Goal: Task Accomplishment & Management: Manage account settings

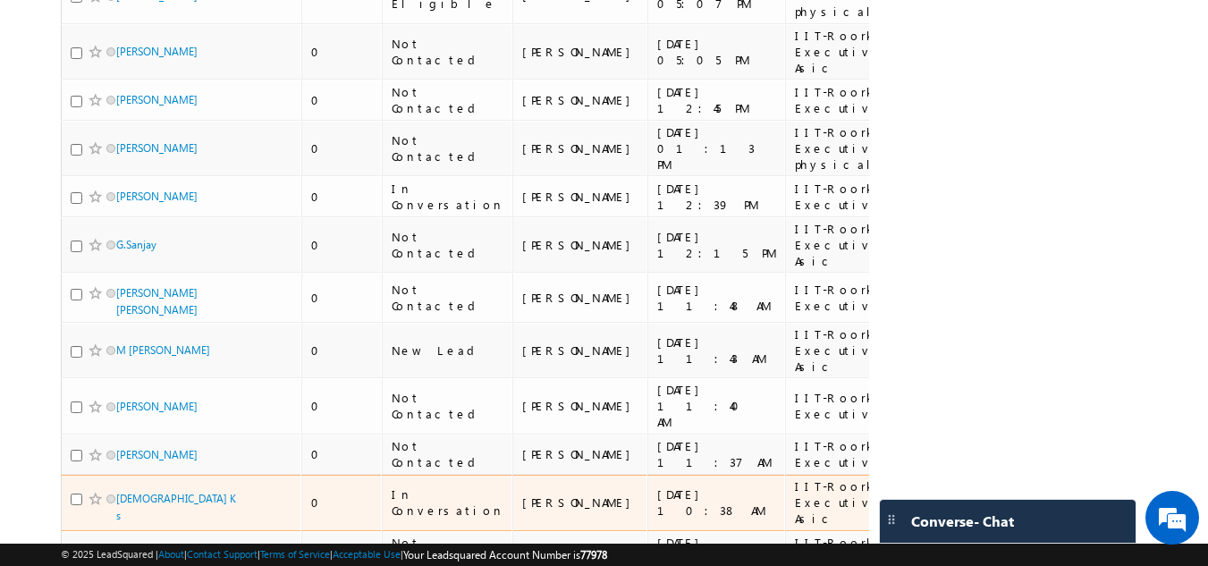
scroll to position [179, 0]
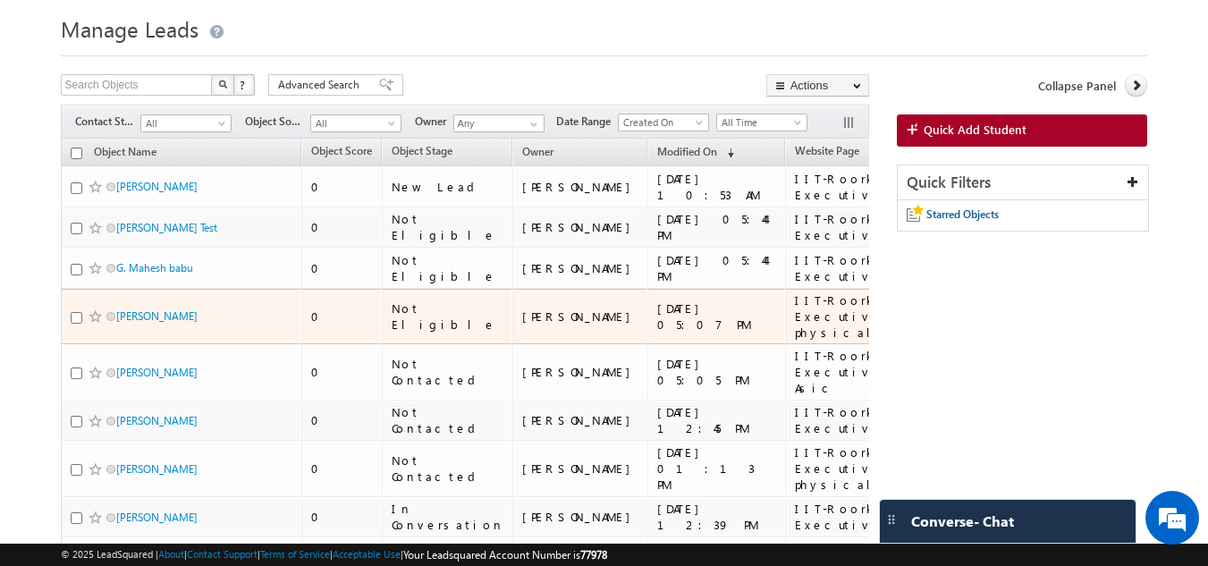
scroll to position [89, 0]
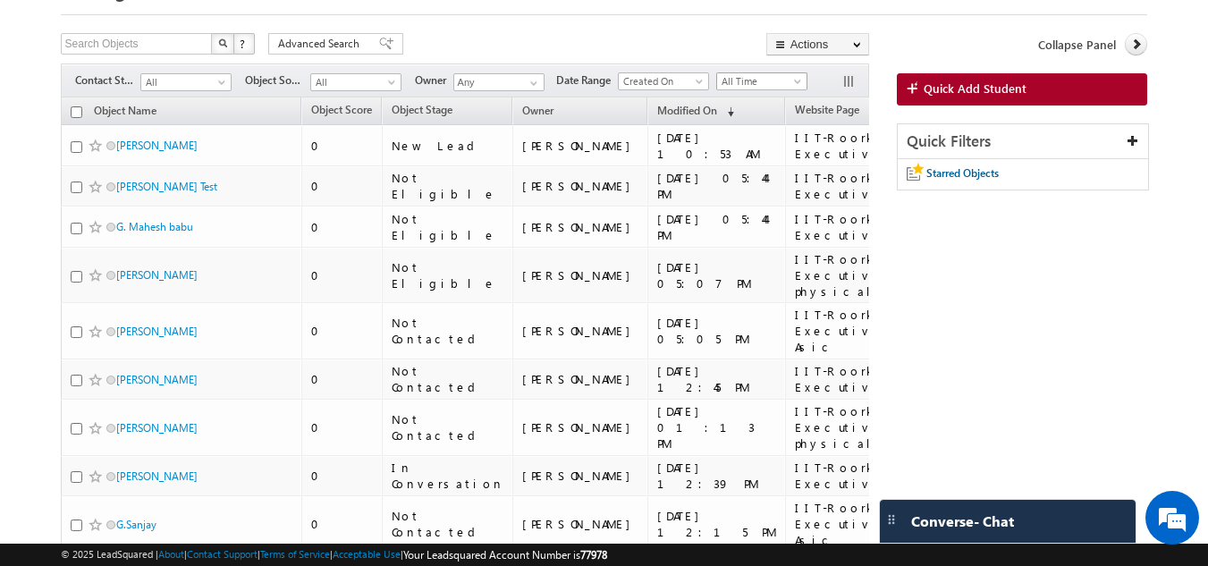
click at [749, 88] on span "All Time" at bounding box center [759, 81] width 85 height 16
click at [743, 228] on li "This Month" at bounding box center [765, 238] width 90 height 20
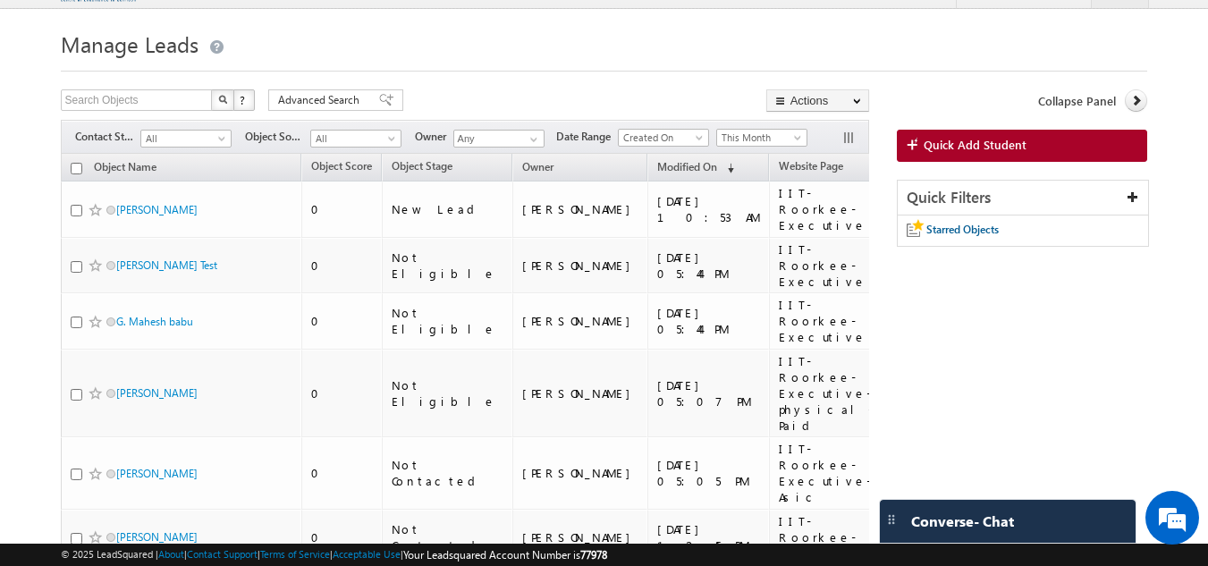
scroll to position [31, 0]
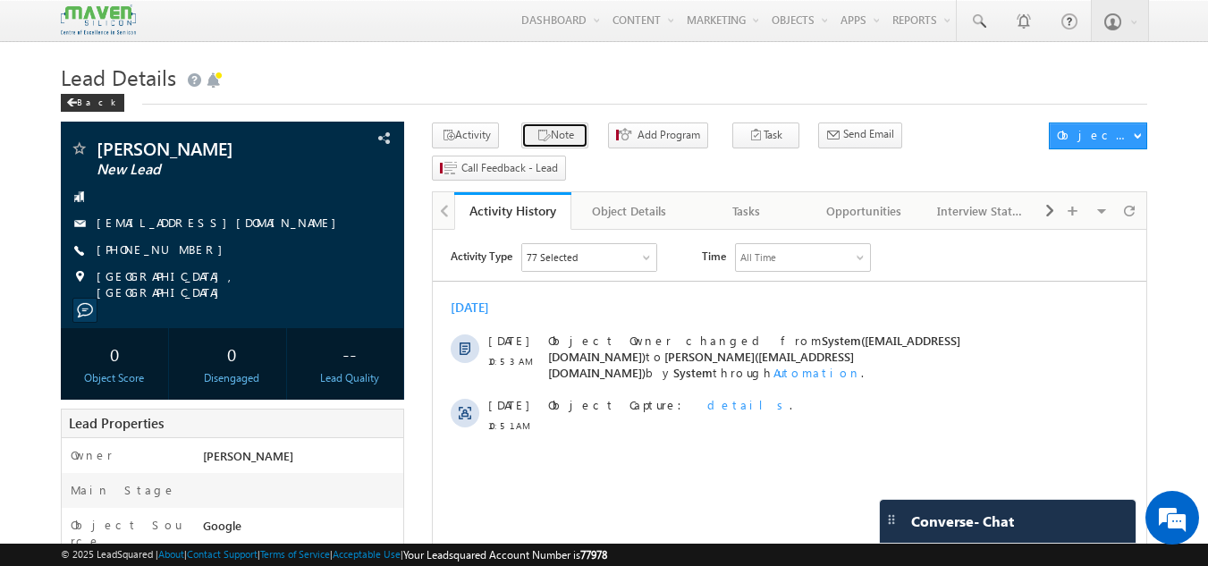
click at [537, 138] on icon "button" at bounding box center [544, 136] width 14 height 17
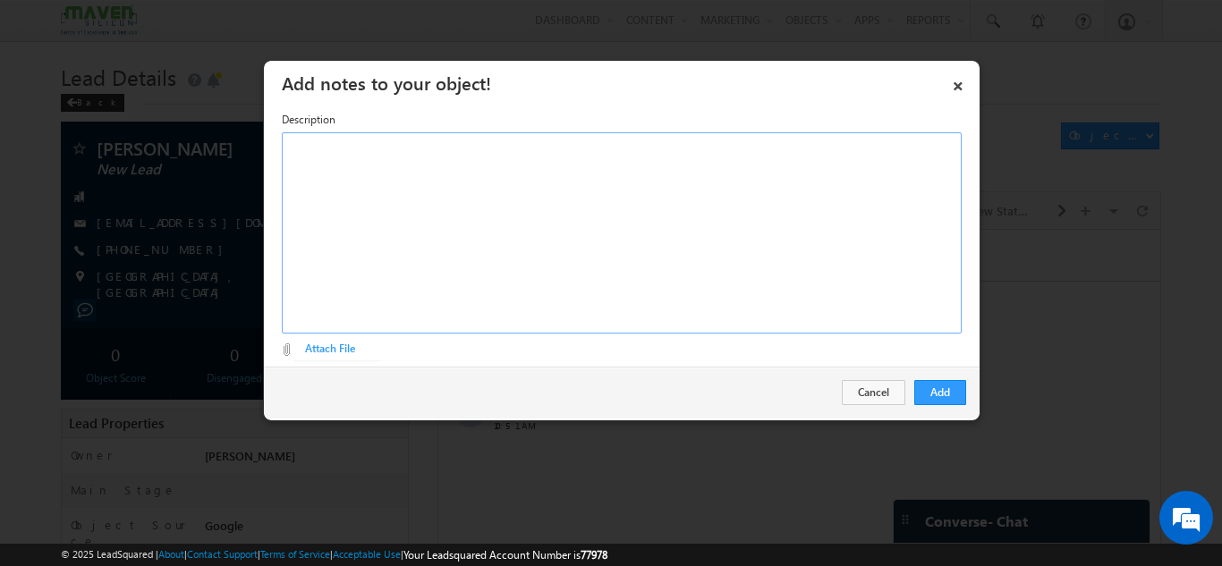
click at [636, 181] on div "Rich Text Editor, Description-inline-editor-div" at bounding box center [622, 232] width 680 height 201
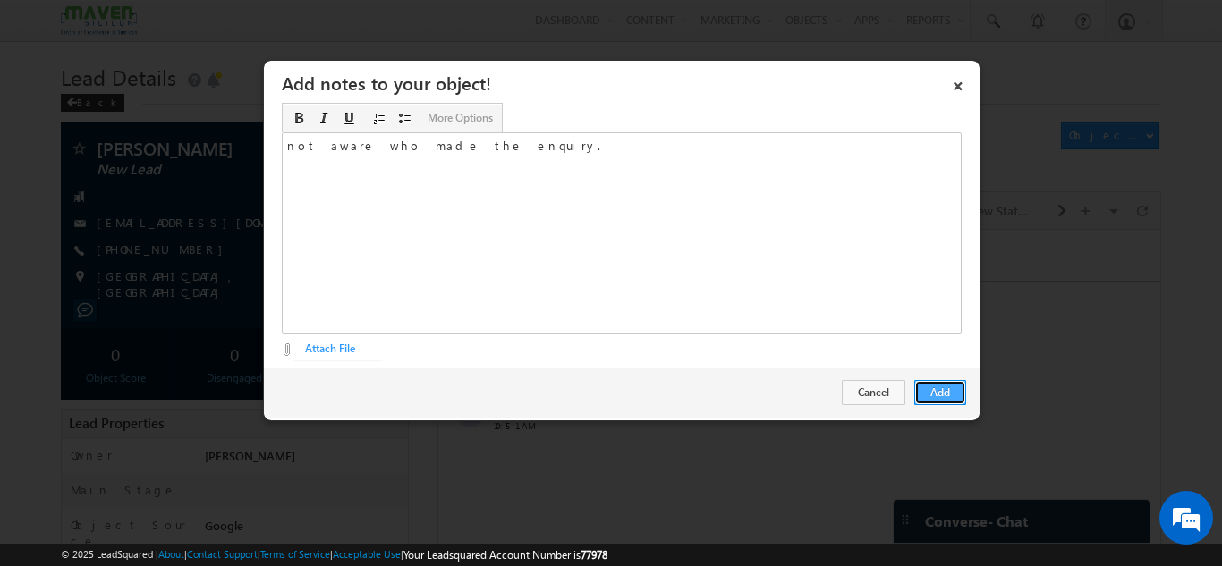
click at [936, 387] on button "Add" at bounding box center [940, 392] width 52 height 25
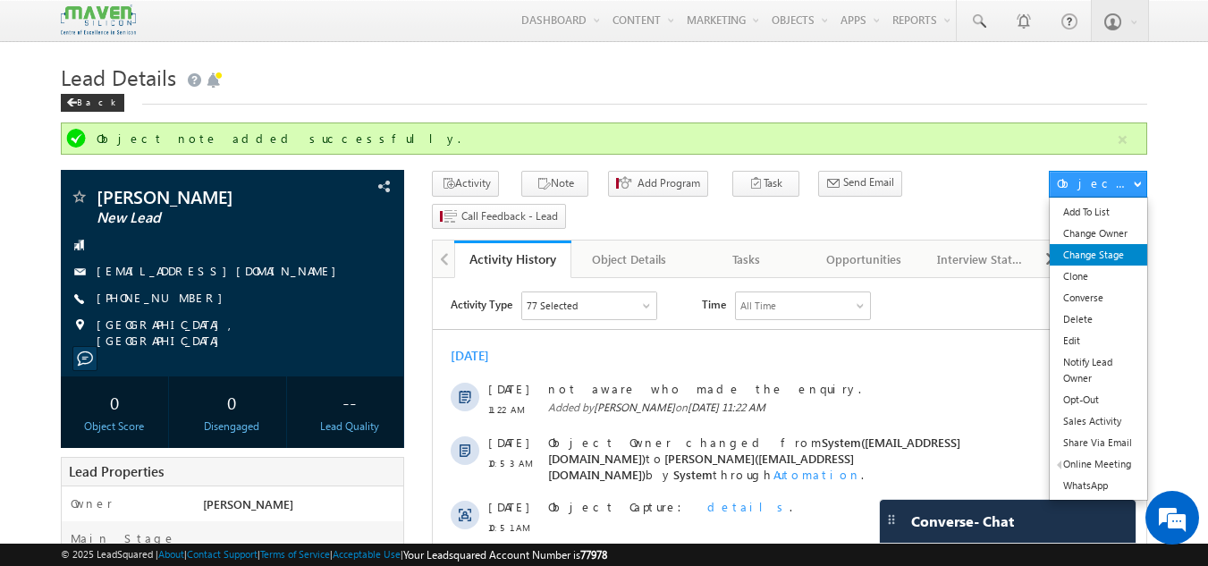
click at [1108, 249] on link "Change Stage" at bounding box center [1098, 254] width 97 height 21
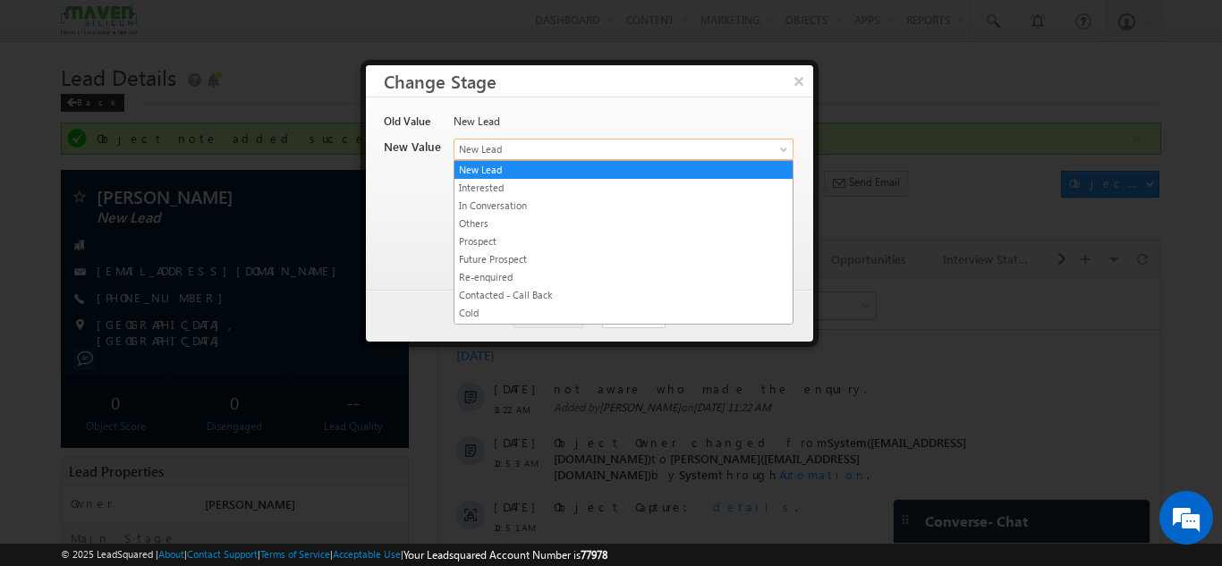
click at [623, 148] on span "New Lead" at bounding box center [593, 149] width 279 height 16
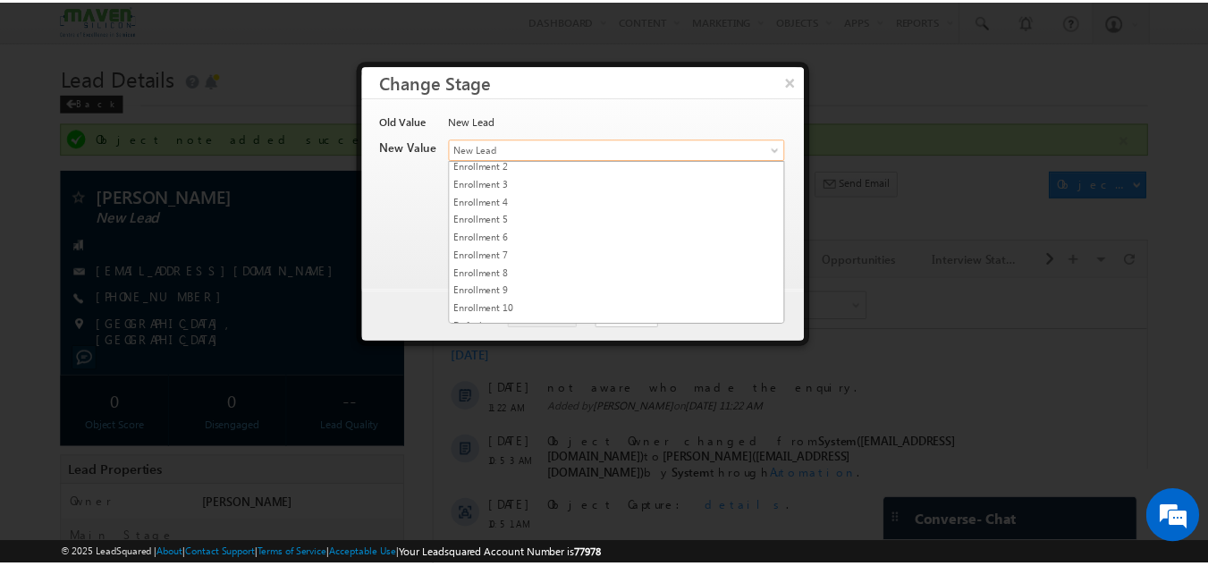
scroll to position [356, 0]
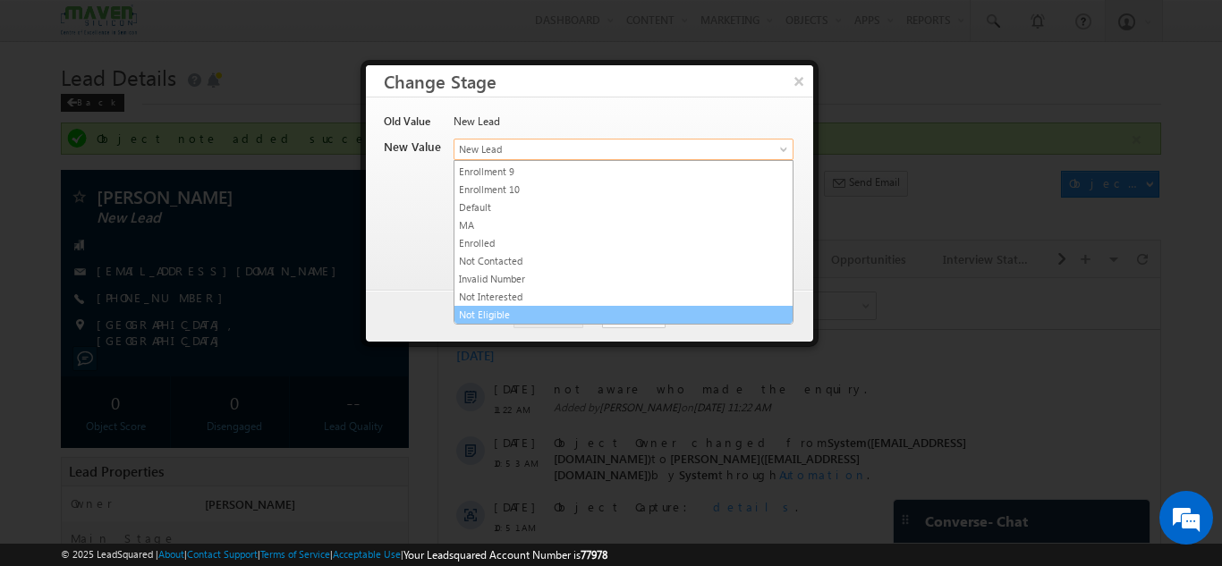
click at [519, 306] on li "Not Eligible" at bounding box center [623, 315] width 338 height 18
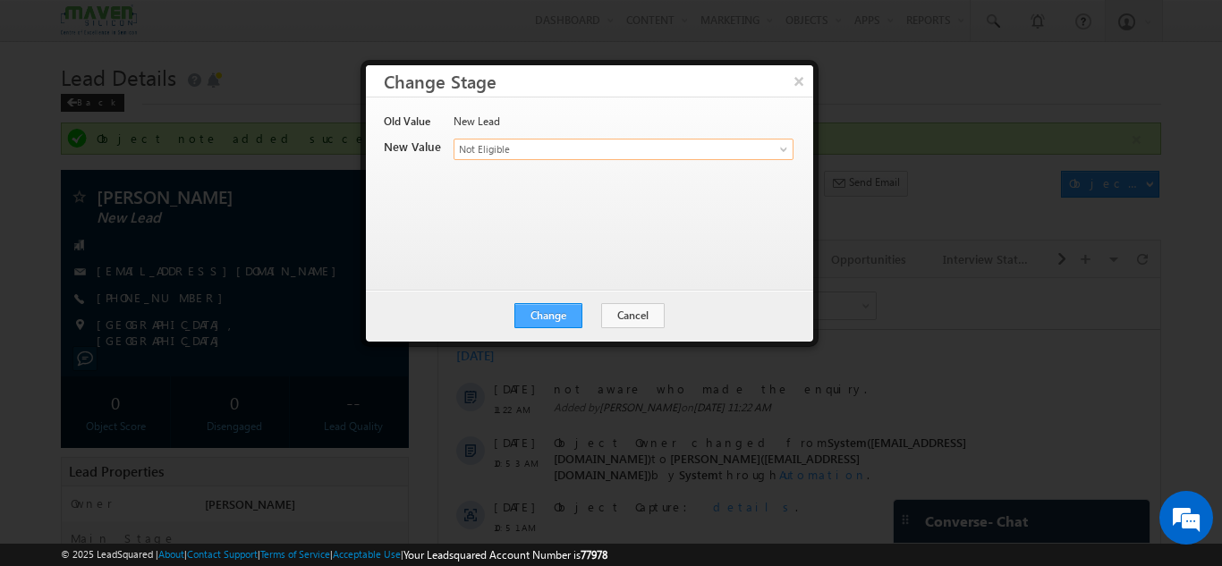
drag, startPoint x: 549, startPoint y: 329, endPoint x: 564, endPoint y: 312, distance: 22.8
click at [548, 328] on div "Change Cancel Close" at bounding box center [589, 316] width 447 height 52
click at [564, 311] on button "Change" at bounding box center [548, 315] width 68 height 25
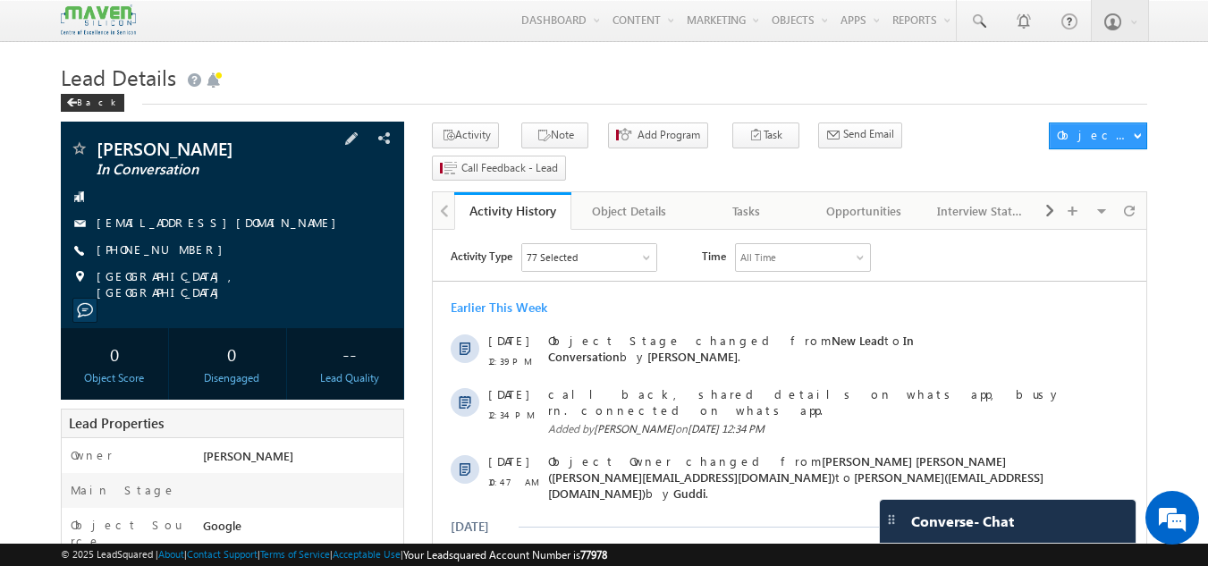
drag, startPoint x: 193, startPoint y: 255, endPoint x: 183, endPoint y: 254, distance: 9.9
click at [183, 254] on div "[PHONE_NUMBER]" at bounding box center [233, 250] width 326 height 18
copy div "[PHONE_NUMBER]"
click at [284, 273] on div "Rajasthan, India" at bounding box center [233, 277] width 326 height 18
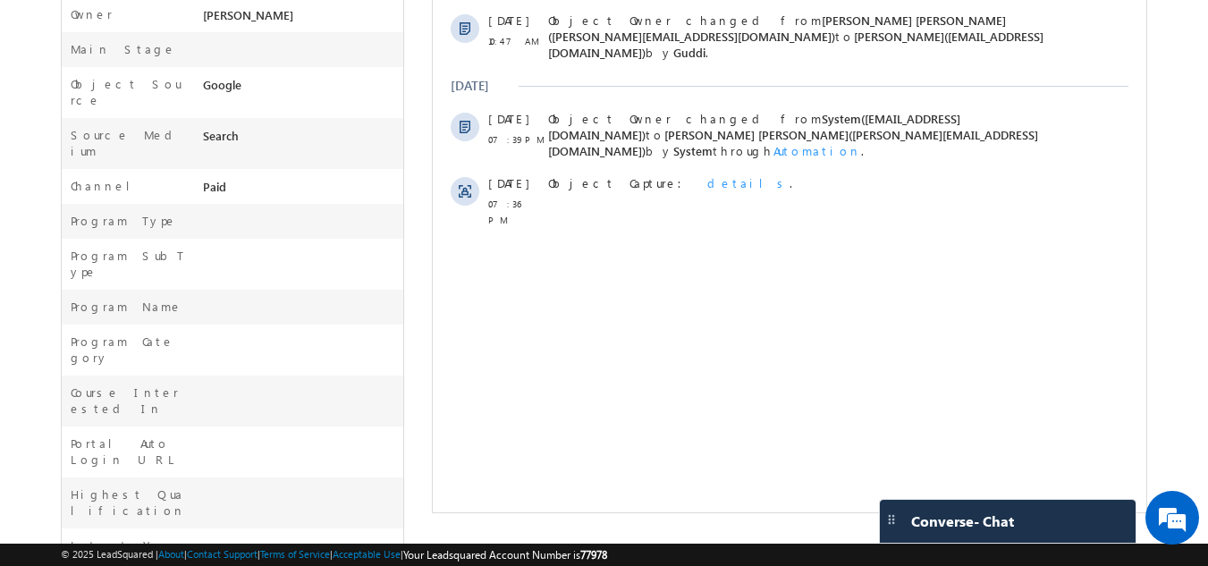
scroll to position [83, 0]
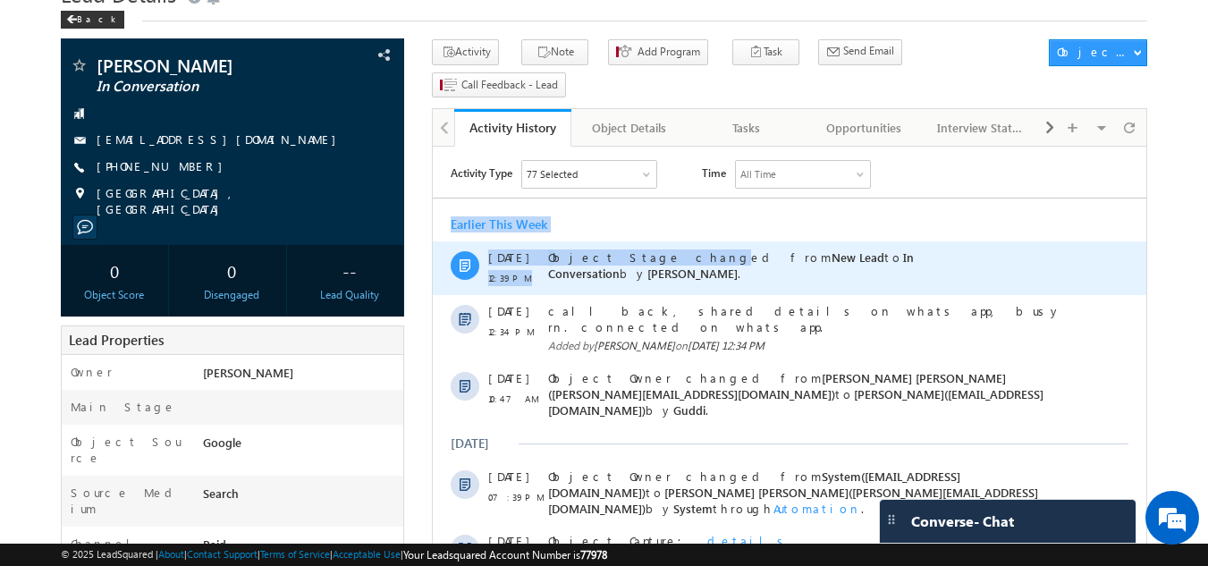
drag, startPoint x: 451, startPoint y: 220, endPoint x: 573, endPoint y: 247, distance: 125.4
click at [573, 247] on div "Earlier This Week 06 Oct 12:39 PM Object Stage changed from New Lead to In Conv…" at bounding box center [790, 396] width 714 height 378
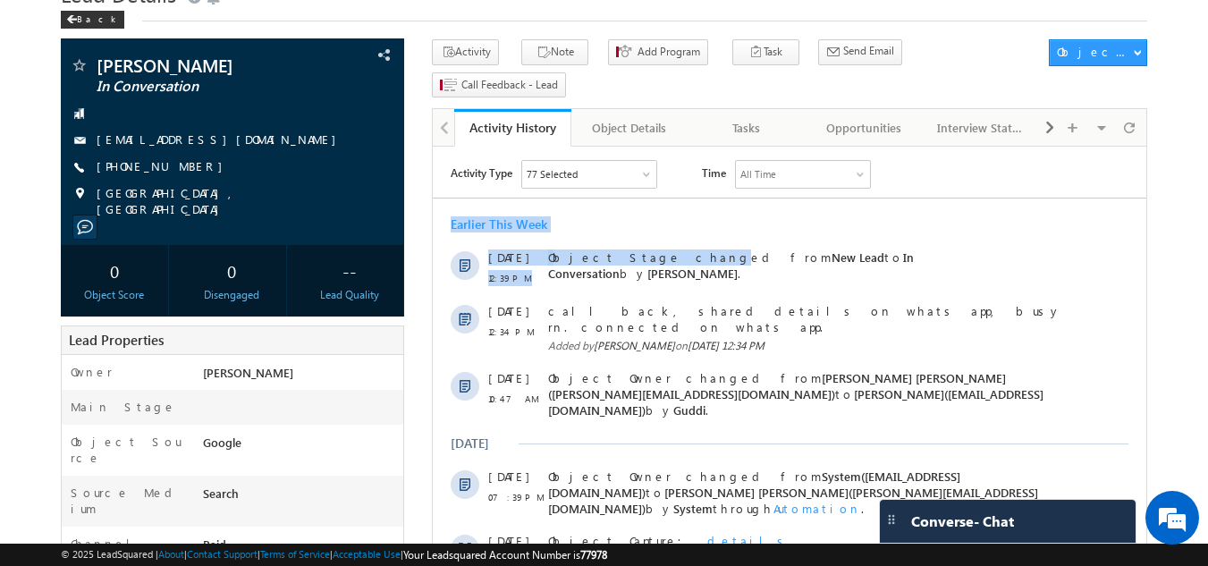
click at [603, 226] on div "Earlier This Week" at bounding box center [790, 224] width 714 height 16
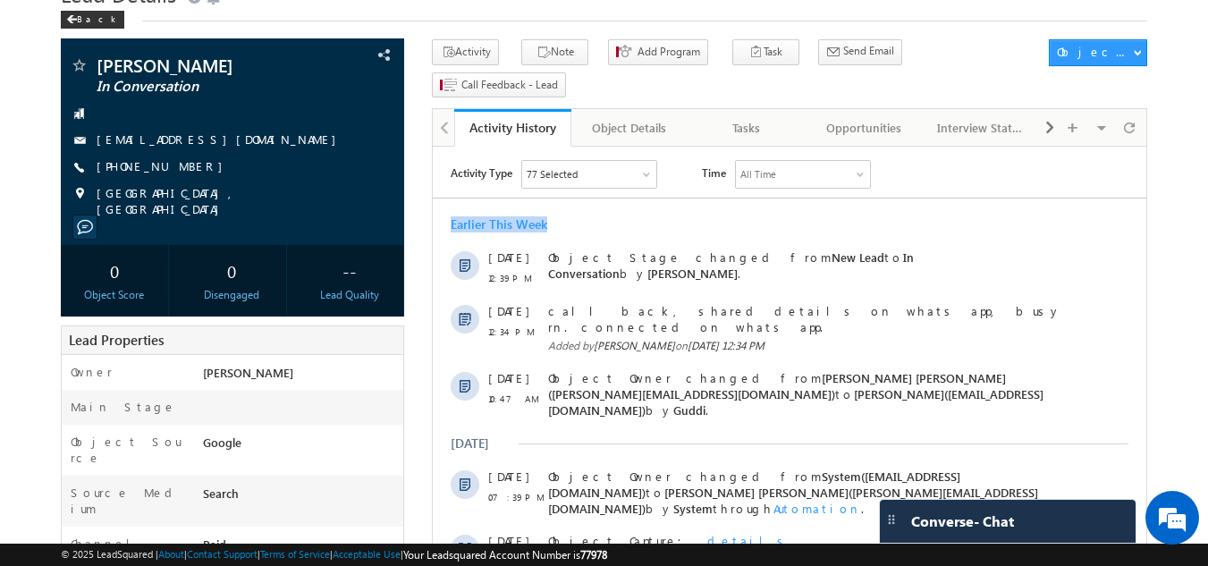
drag, startPoint x: 444, startPoint y: 225, endPoint x: 562, endPoint y: 222, distance: 118.1
click at [562, 222] on div "Earlier This Week" at bounding box center [790, 224] width 714 height 16
click at [566, 220] on div "Earlier This Week" at bounding box center [790, 224] width 714 height 16
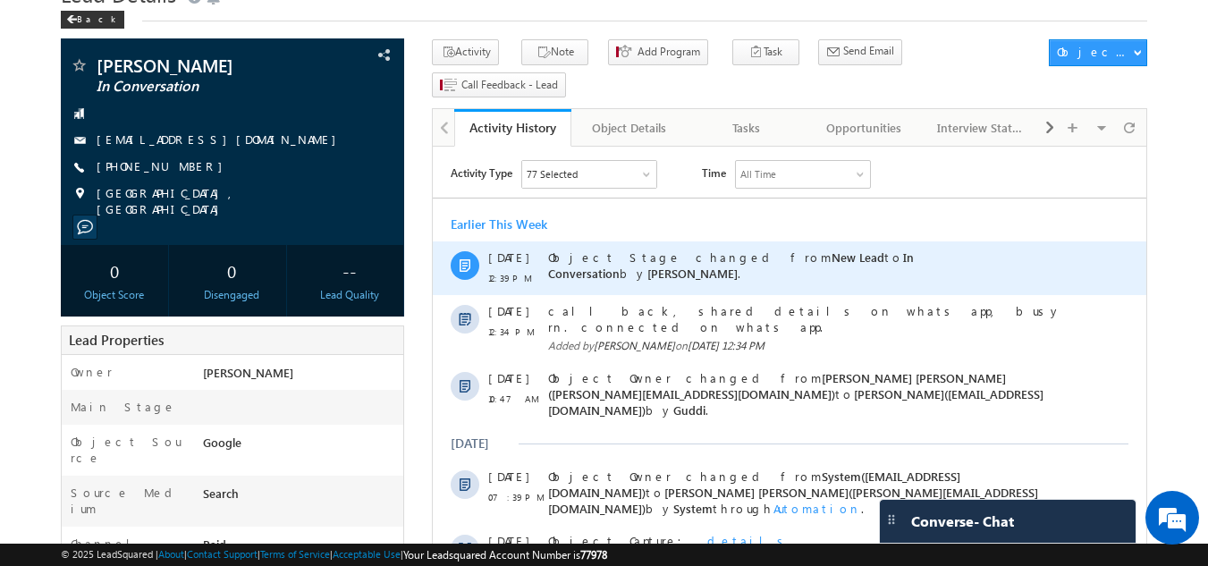
click at [613, 255] on span "Object Stage changed from New Lead to In Conversation by Rohan ." at bounding box center [731, 264] width 366 height 31
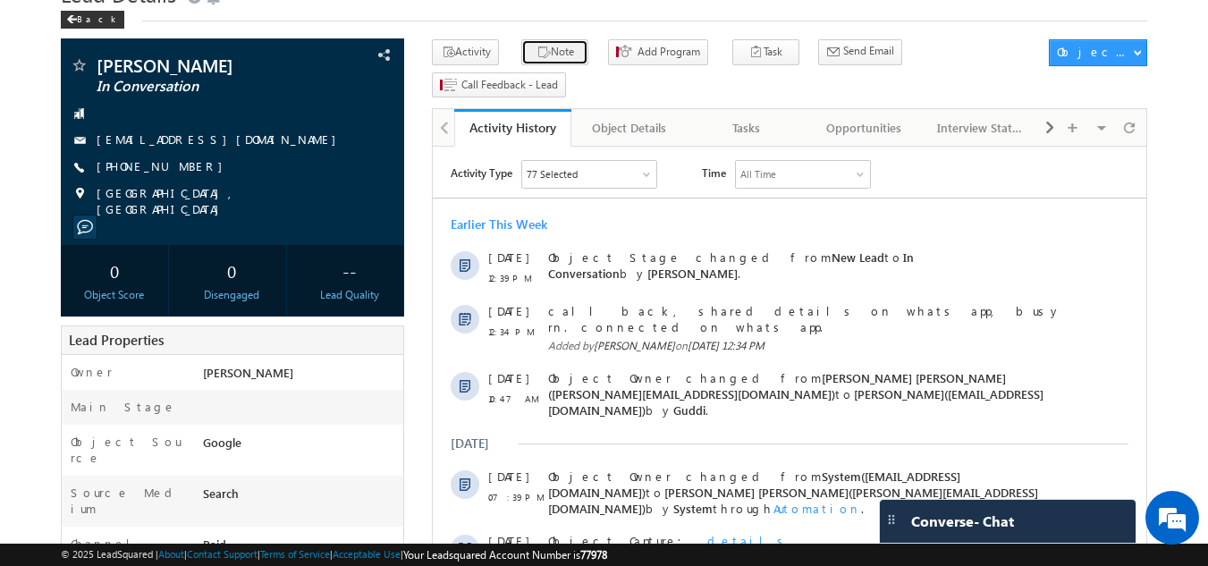
click at [538, 53] on icon "button" at bounding box center [544, 53] width 14 height 17
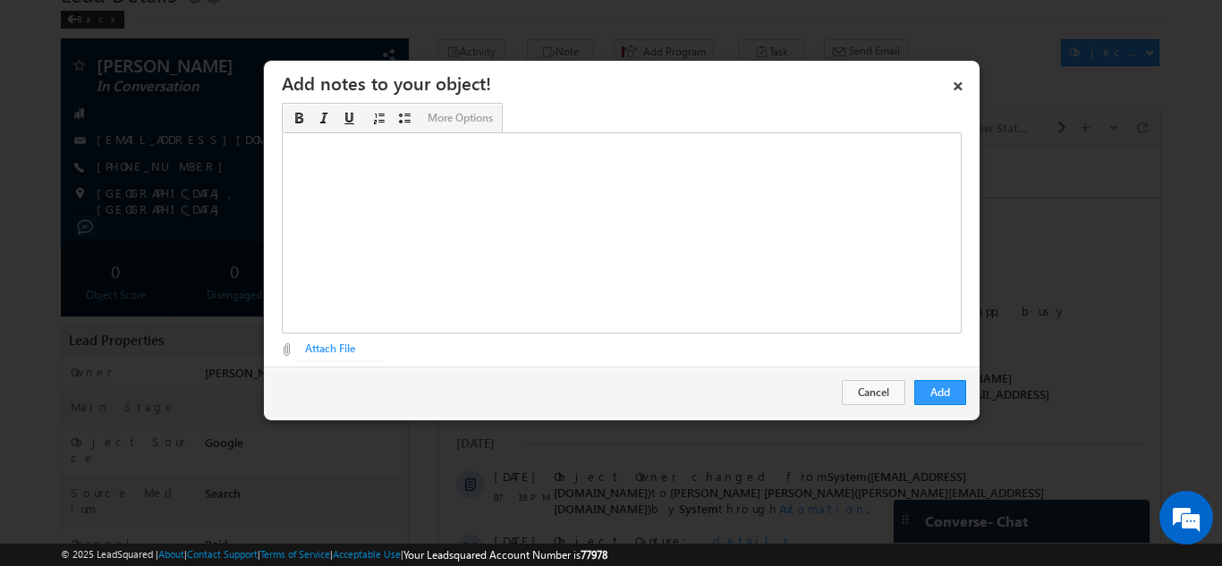
click at [531, 170] on div "Rich Text Editor, Description-inline-editor-div" at bounding box center [622, 232] width 680 height 201
click at [933, 382] on button "Add" at bounding box center [940, 392] width 52 height 25
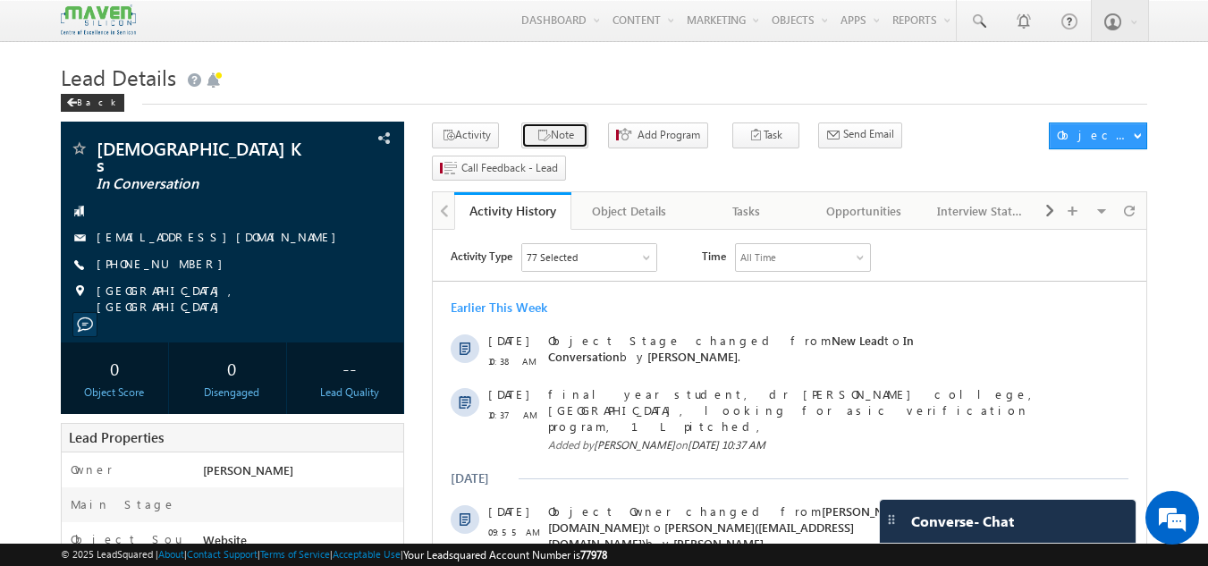
click at [557, 128] on button "Note" at bounding box center [554, 136] width 67 height 26
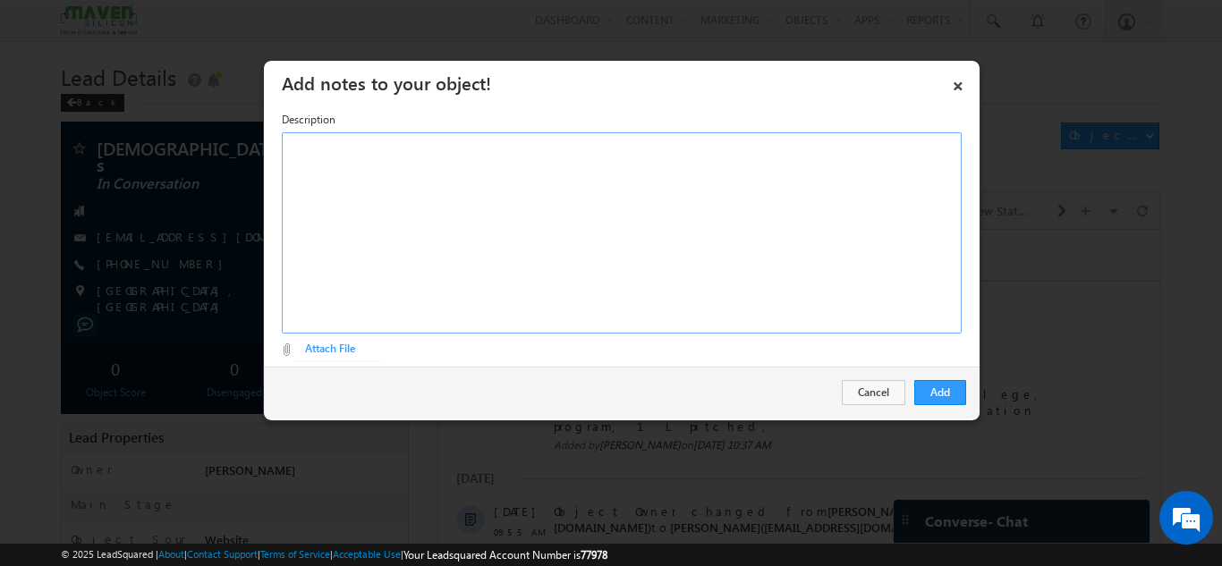
click at [573, 223] on div "Rich Text Editor, Description-inline-editor-div" at bounding box center [622, 232] width 680 height 201
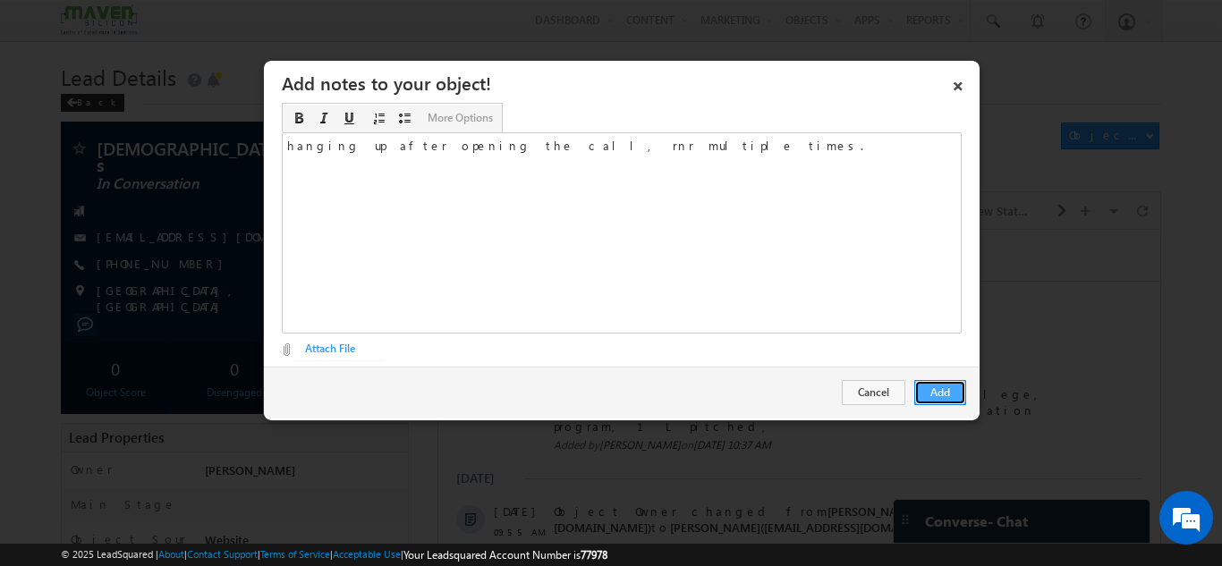
click at [935, 396] on button "Add" at bounding box center [940, 392] width 52 height 25
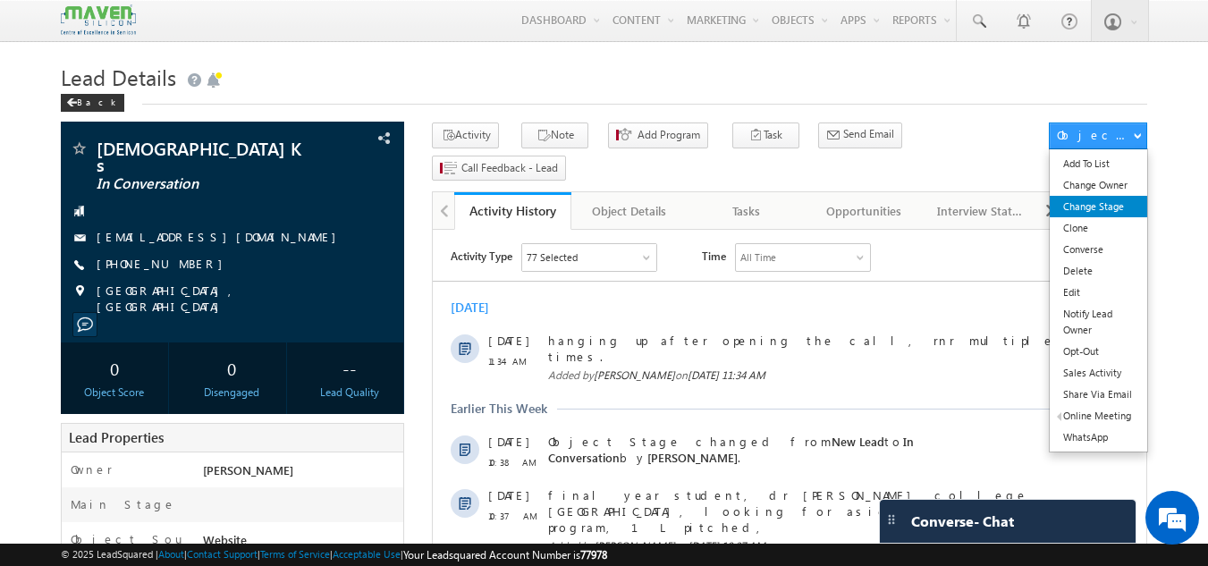
click at [1074, 212] on link "Change Stage" at bounding box center [1098, 206] width 97 height 21
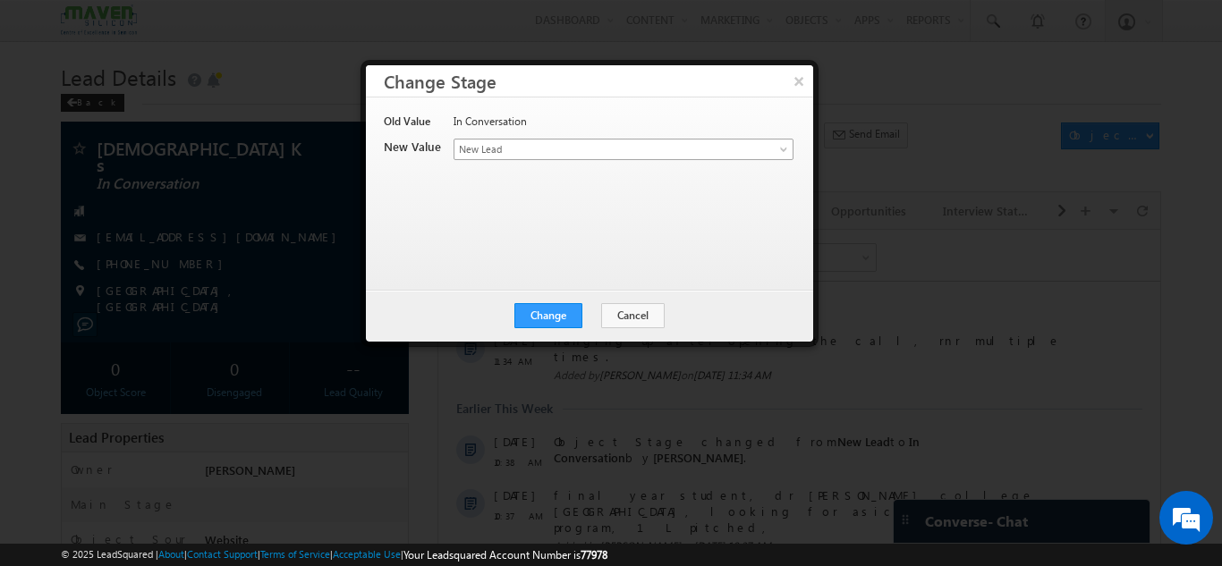
click at [567, 145] on span "New Lead" at bounding box center [593, 149] width 279 height 16
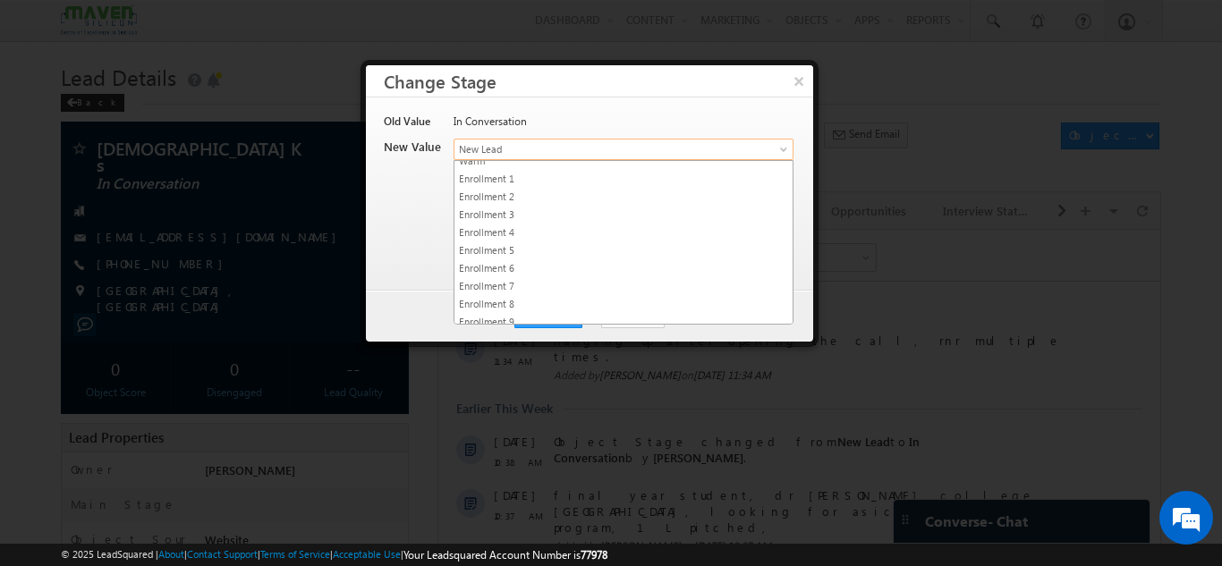
scroll to position [356, 0]
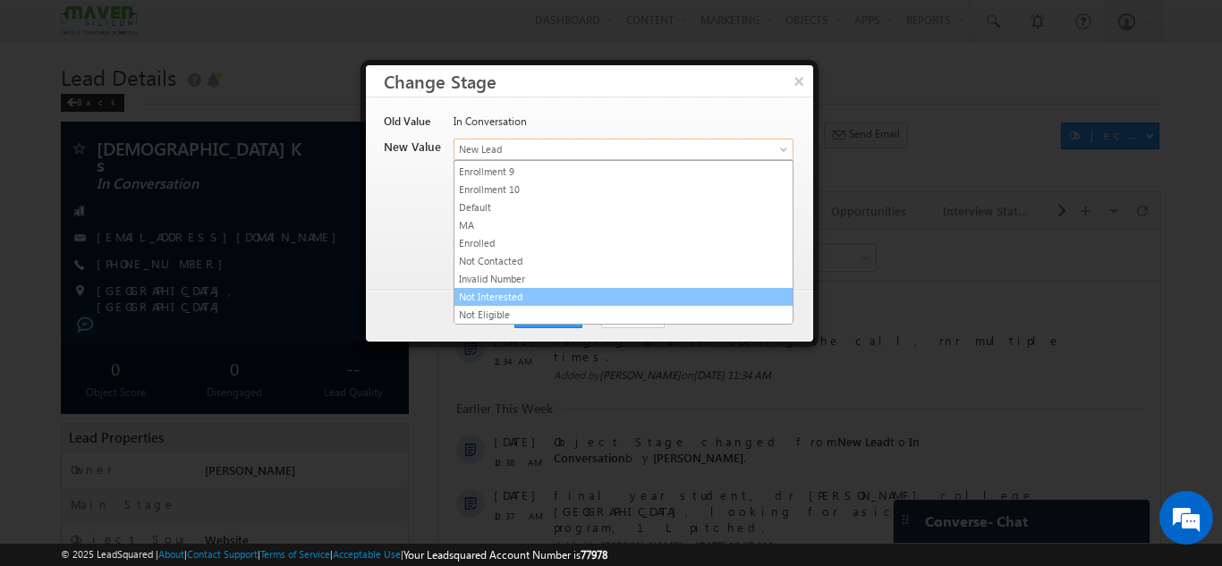
click at [513, 295] on link "Not Interested" at bounding box center [623, 297] width 338 height 16
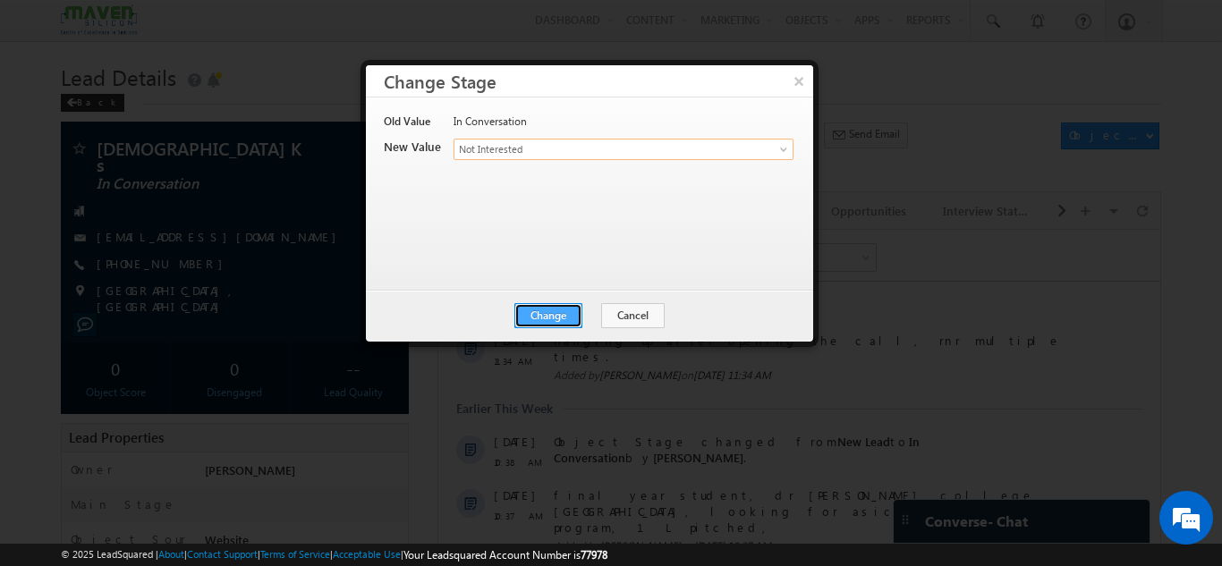
click at [534, 315] on button "Change" at bounding box center [548, 315] width 68 height 25
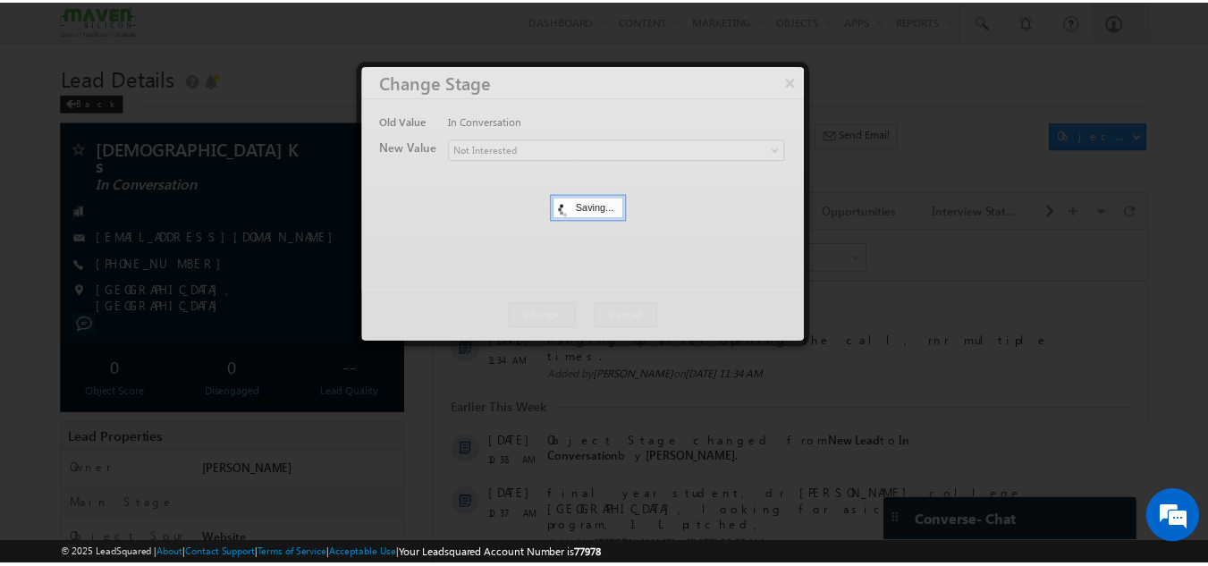
scroll to position [0, 0]
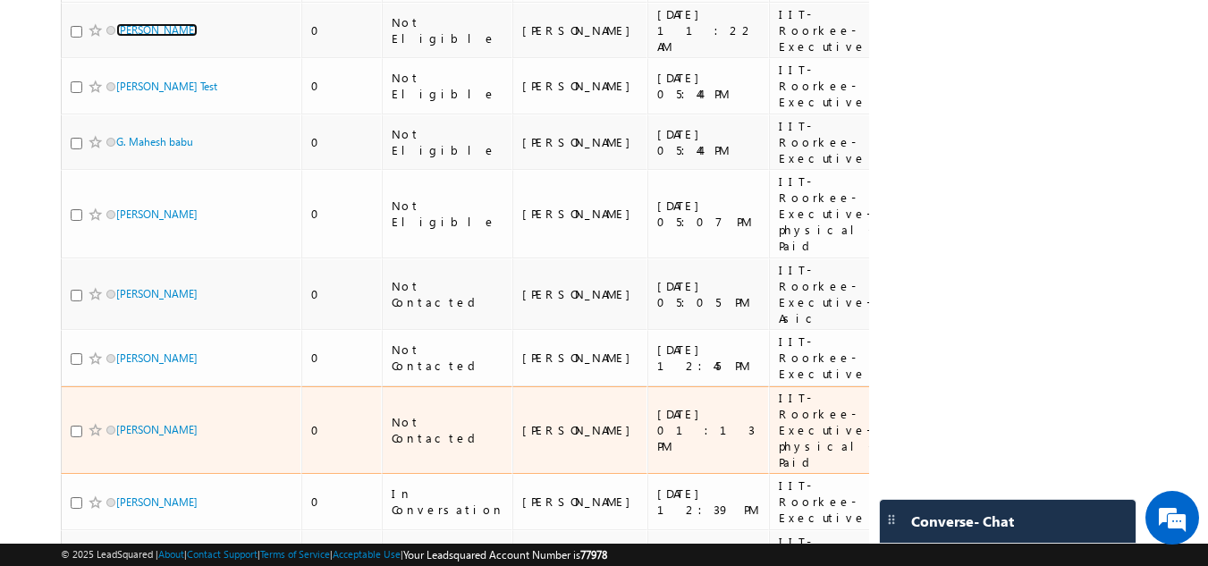
scroll to position [434, 0]
